Goal: Information Seeking & Learning: Learn about a topic

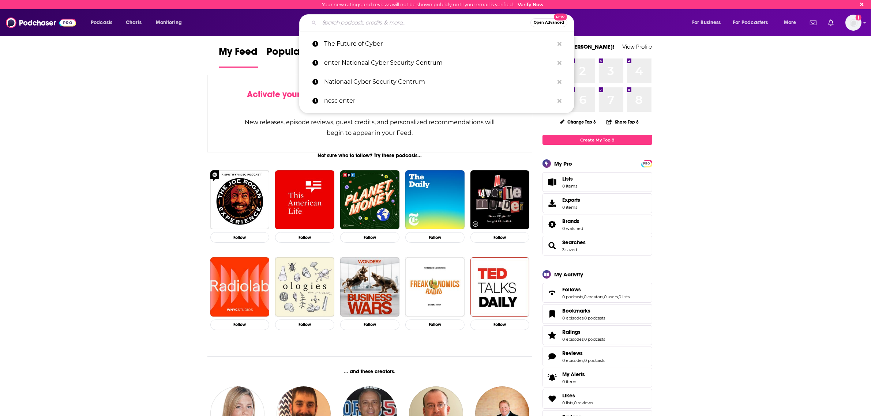
click at [370, 26] on input "Search podcasts, credits, & more..." at bounding box center [424, 23] width 211 height 12
paste input "Aan het eind van de week"
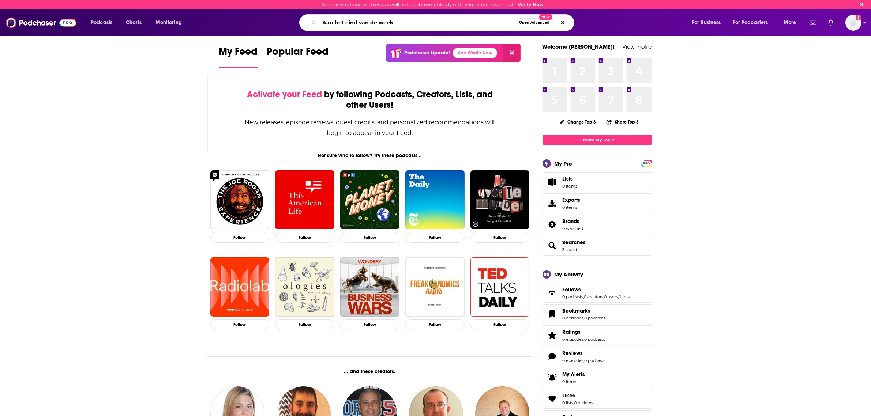
type input "Aan het eind van de week"
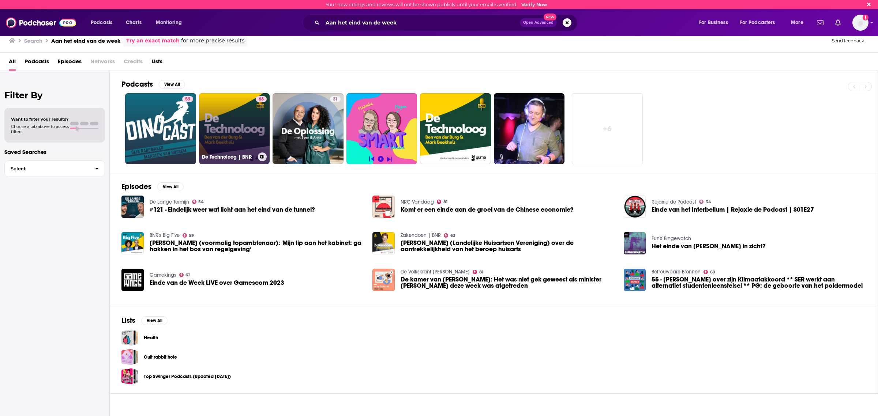
click at [249, 142] on link "68 De Technoloog | BNR" at bounding box center [234, 128] width 71 height 71
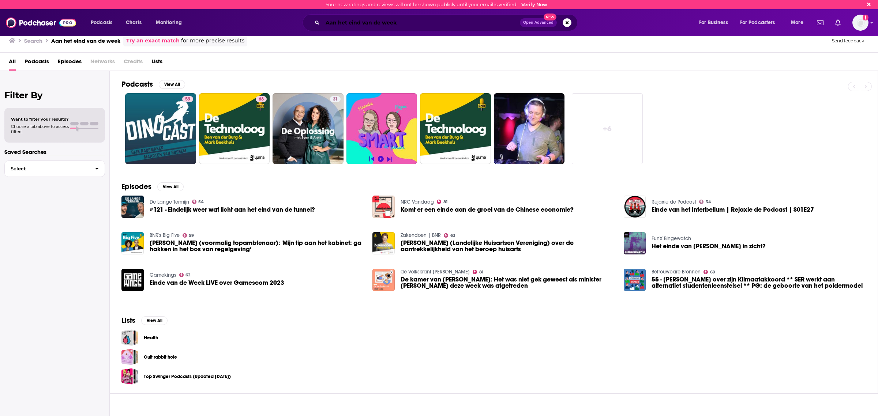
click at [349, 23] on input "Aan het eind van de week" at bounding box center [421, 23] width 197 height 12
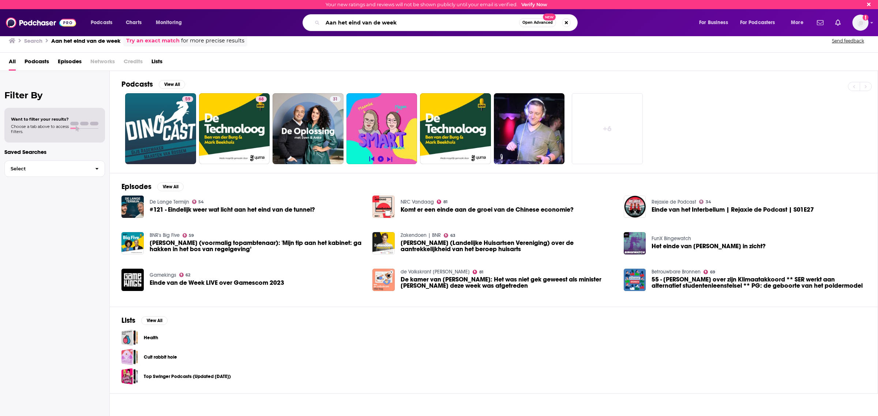
drag, startPoint x: 409, startPoint y: 24, endPoint x: 262, endPoint y: 11, distance: 147.6
click at [262, 11] on div "Podcasts Charts Monitoring Aan het eind van de week Open Advanced New For Busin…" at bounding box center [439, 22] width 878 height 27
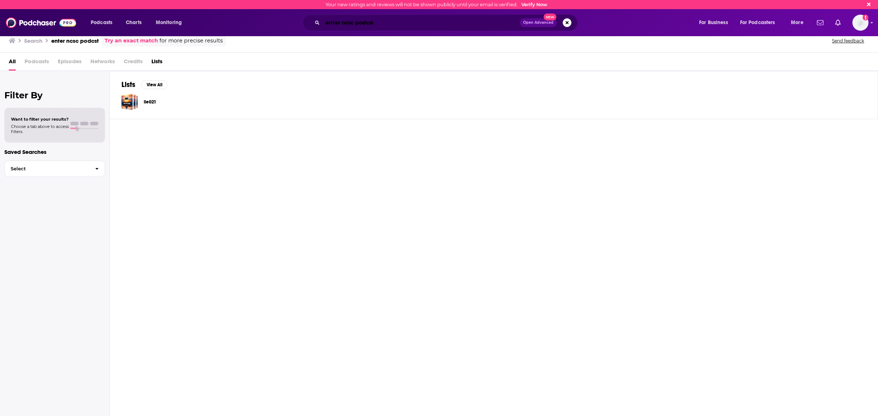
click at [370, 22] on input "enter ncsc podcst" at bounding box center [421, 23] width 197 height 12
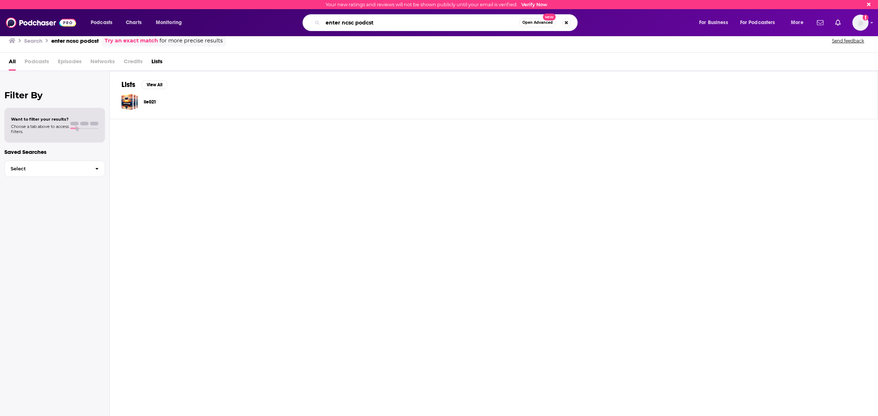
drag, startPoint x: 383, startPoint y: 24, endPoint x: 358, endPoint y: 23, distance: 24.6
click at [358, 23] on input "enter ncsc podcst" at bounding box center [421, 23] width 196 height 12
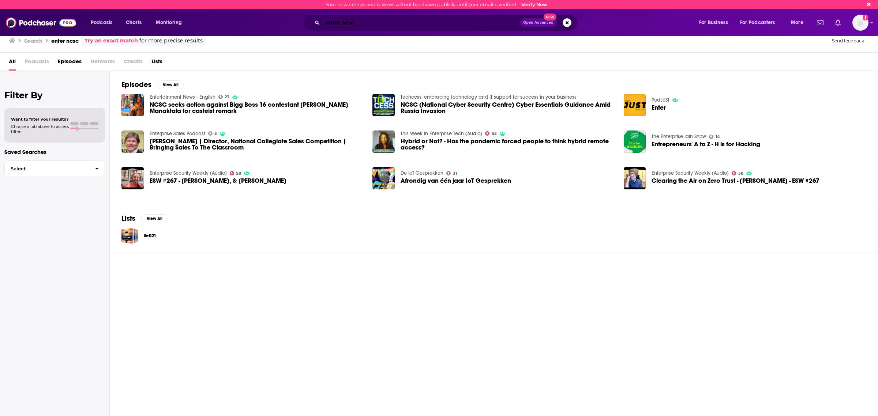
click at [407, 20] on input "enter ncsc" at bounding box center [421, 23] width 197 height 12
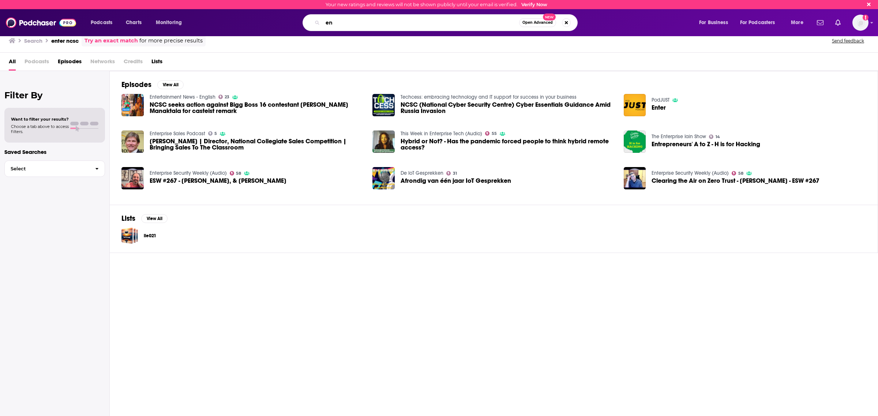
type input "e"
type input "cybersecurity headlines"
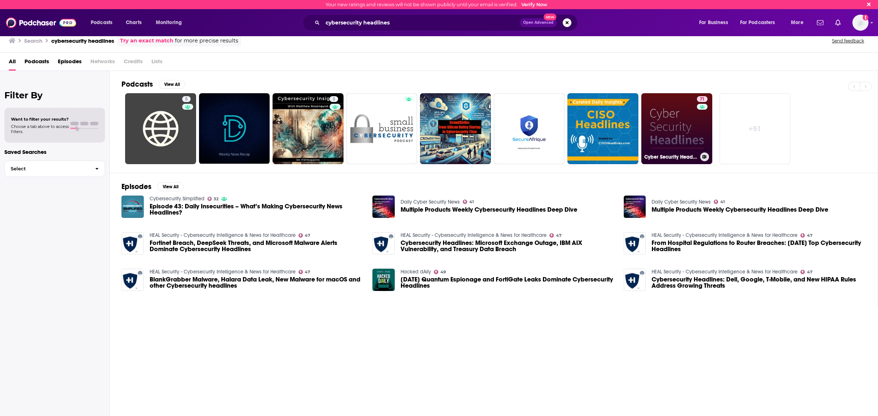
click at [679, 127] on link "71 Cyber Security Headlines" at bounding box center [676, 128] width 71 height 71
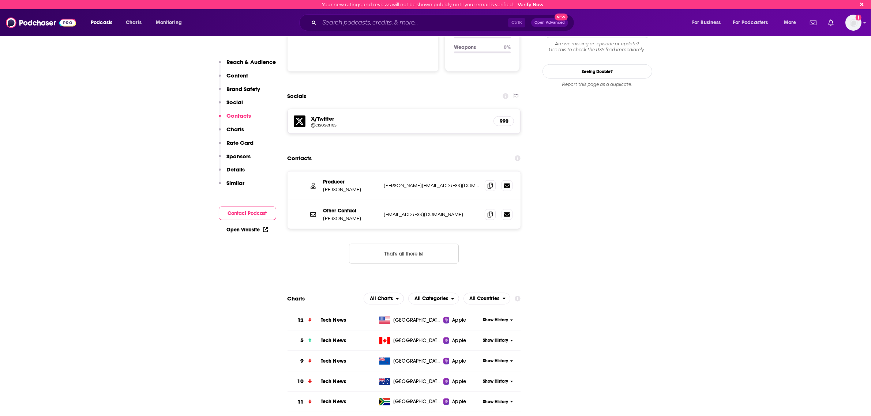
scroll to position [914, 0]
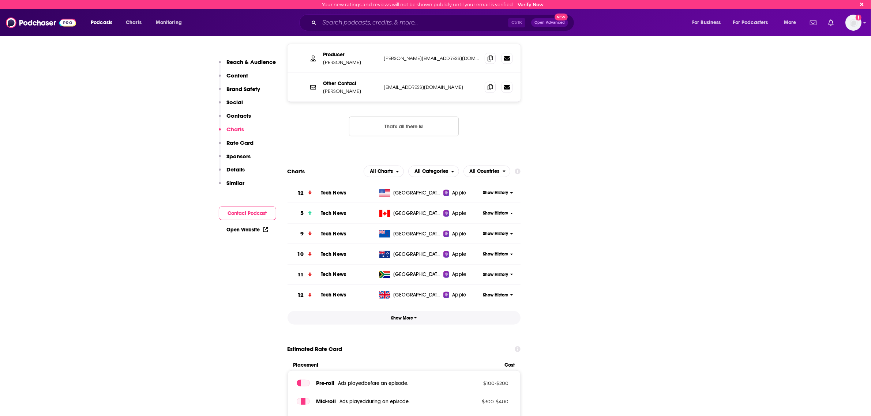
click at [410, 316] on span "Show More" at bounding box center [404, 318] width 26 height 5
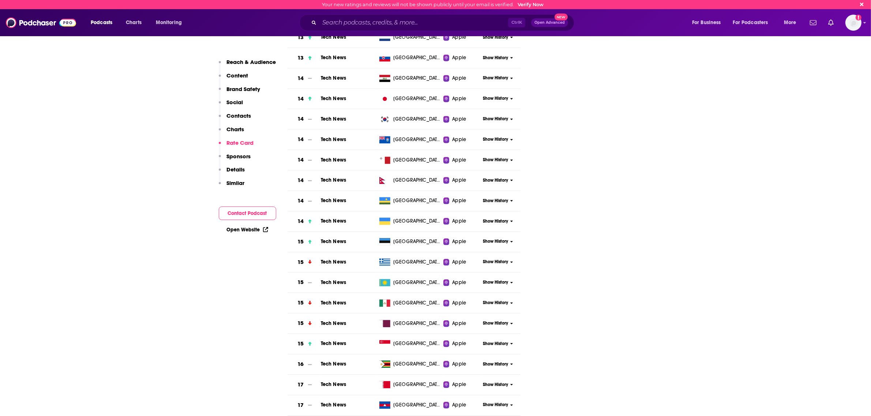
scroll to position [1966, 0]
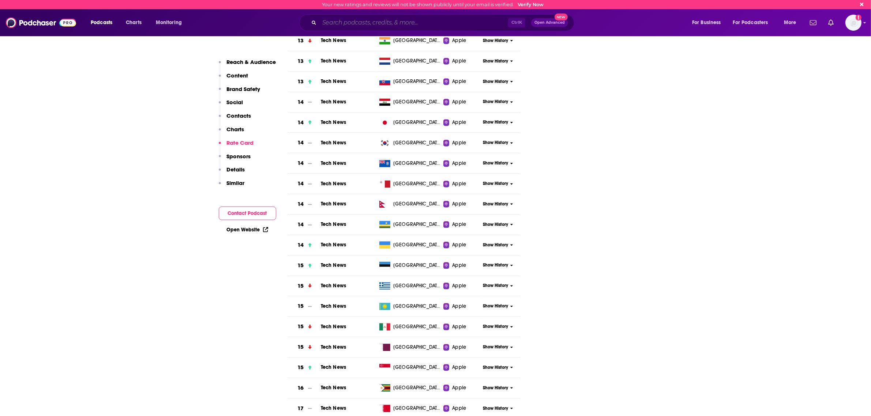
click at [367, 18] on input "Search podcasts, credits, & more..." at bounding box center [413, 23] width 189 height 12
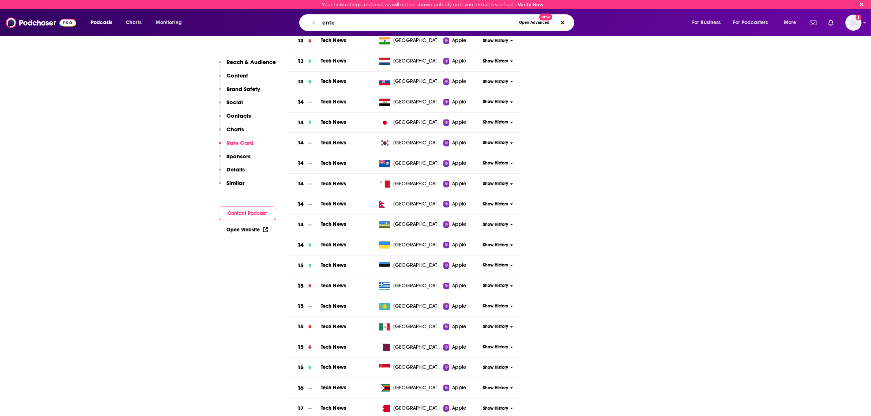
type input "enter"
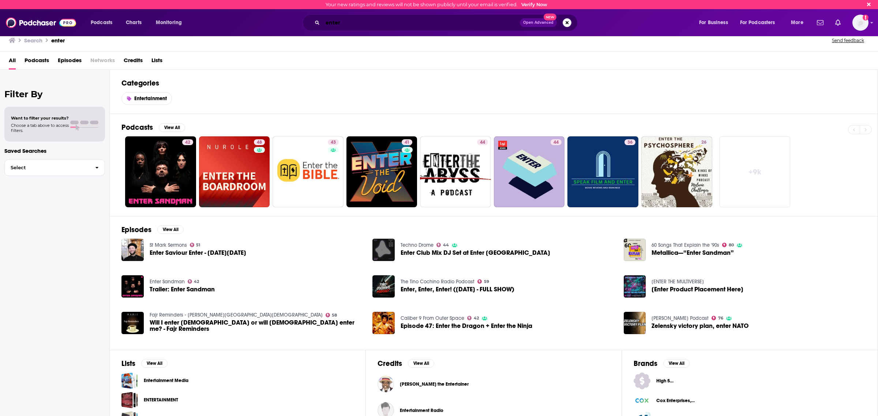
click at [324, 22] on input "enter" at bounding box center [421, 23] width 197 height 12
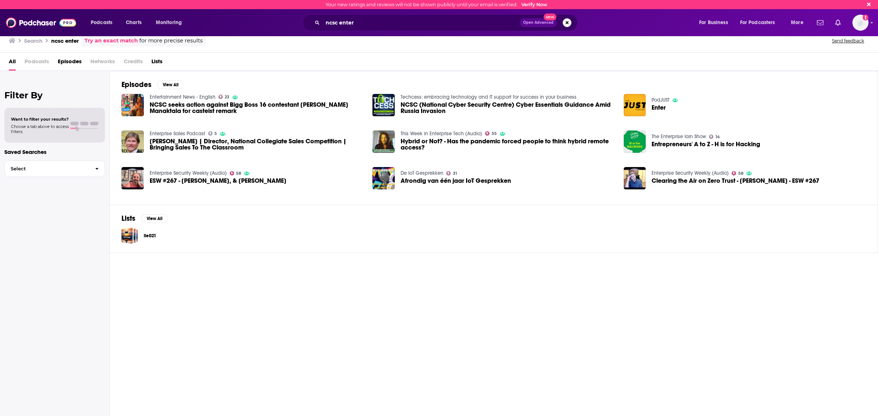
click at [379, 35] on div "Podcasts Charts Monitoring ncsc enter Open Advanced New For Business For Podcas…" at bounding box center [439, 22] width 878 height 27
click at [345, 19] on input "ncsc enter" at bounding box center [421, 23] width 197 height 12
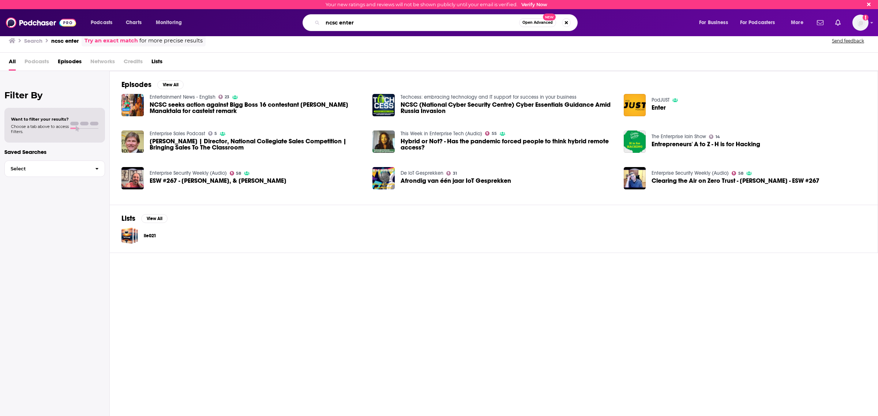
drag, startPoint x: 367, startPoint y: 22, endPoint x: 272, endPoint y: 11, distance: 95.8
click at [275, 12] on div "Podcasts Charts Monitoring ncsc enter Open Advanced New For Business For Podcas…" at bounding box center [439, 22] width 878 height 27
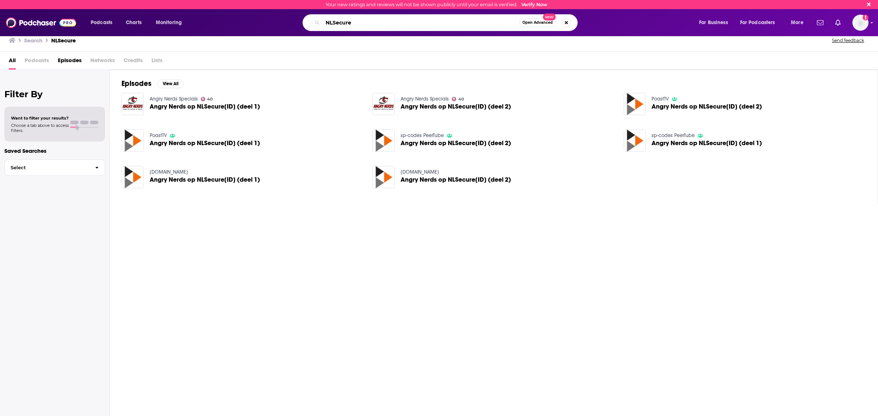
click at [373, 22] on input "NLSecure" at bounding box center [421, 23] width 196 height 12
type input "N"
type input "the future of cyber"
